Goal: Find specific page/section: Find specific page/section

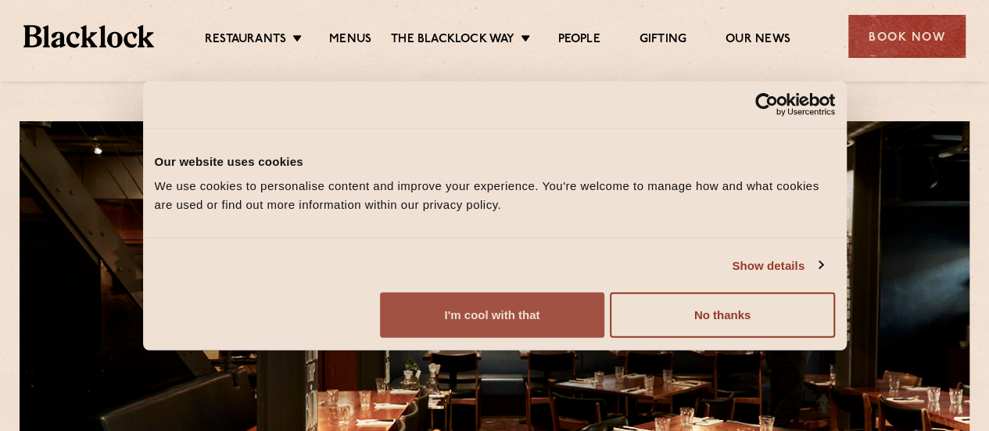
click at [605, 323] on button "I'm cool with that" at bounding box center [492, 315] width 224 height 45
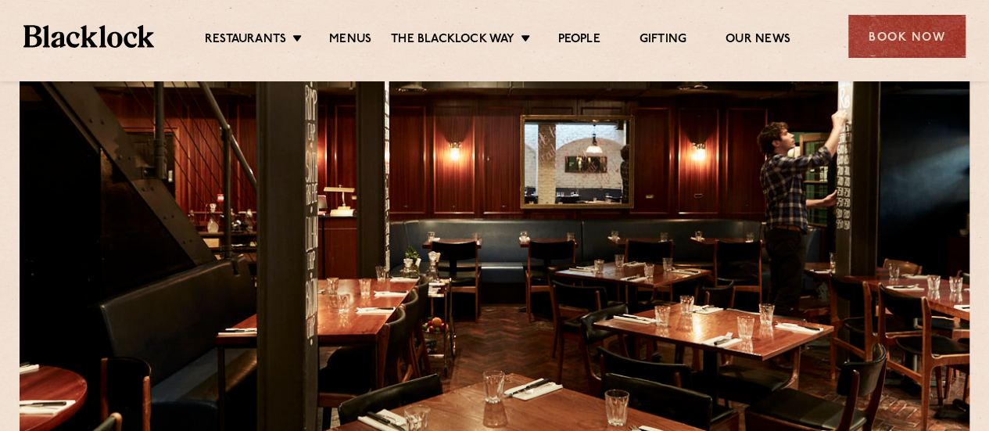
scroll to position [78, 0]
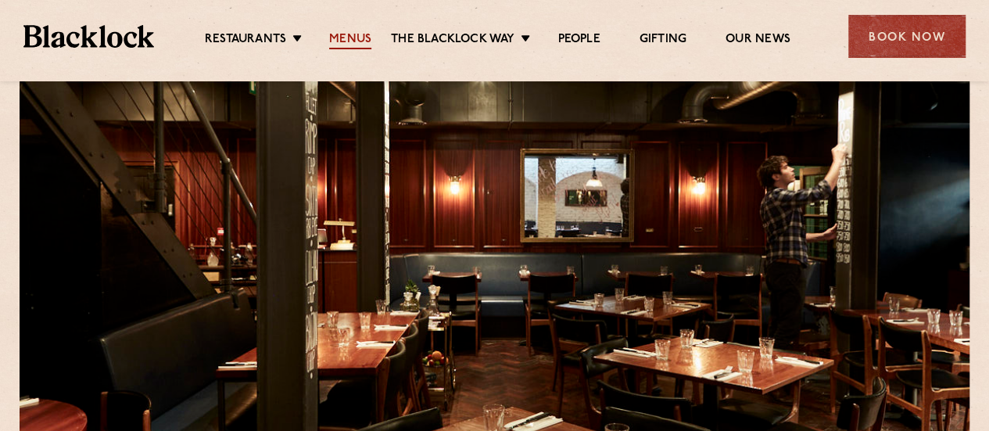
click at [346, 32] on link "Menus" at bounding box center [350, 40] width 42 height 17
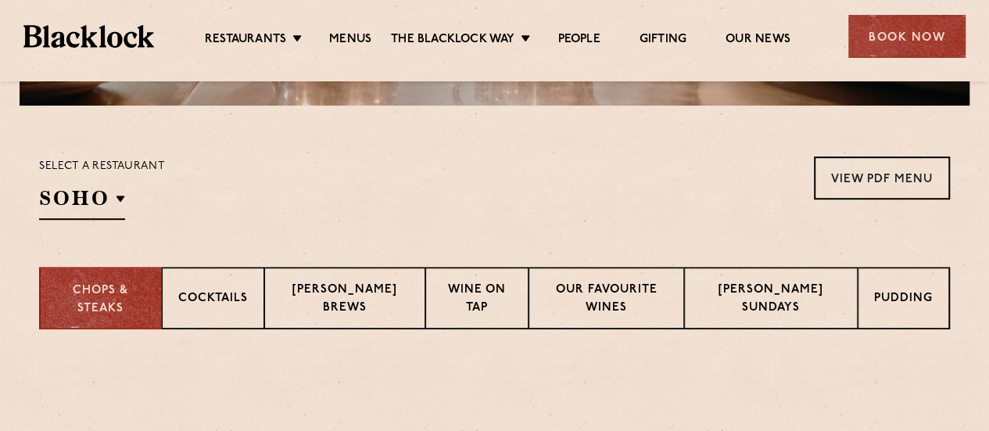
scroll to position [469, 0]
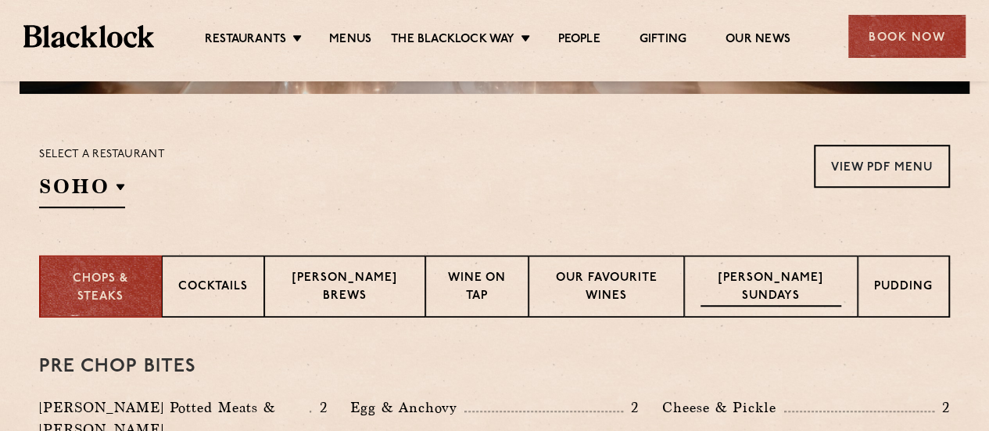
click at [763, 273] on p "[PERSON_NAME] Sundays" at bounding box center [771, 288] width 141 height 37
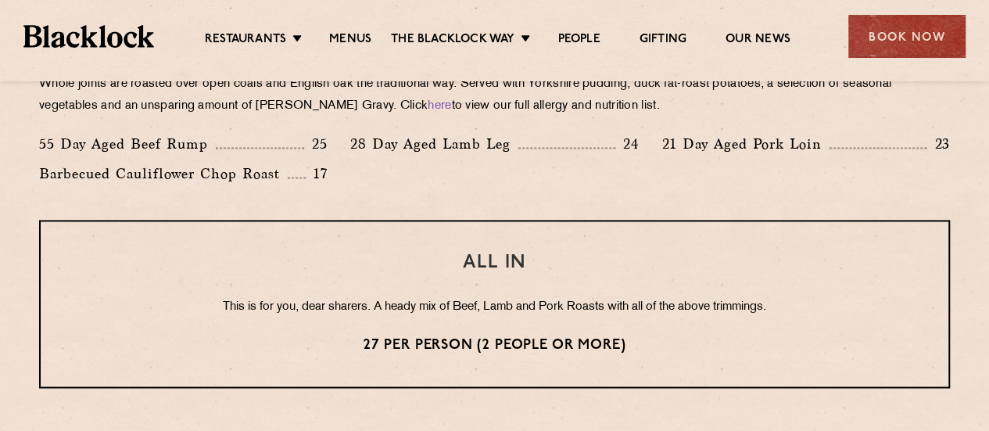
scroll to position [1223, 0]
